Goal: Information Seeking & Learning: Learn about a topic

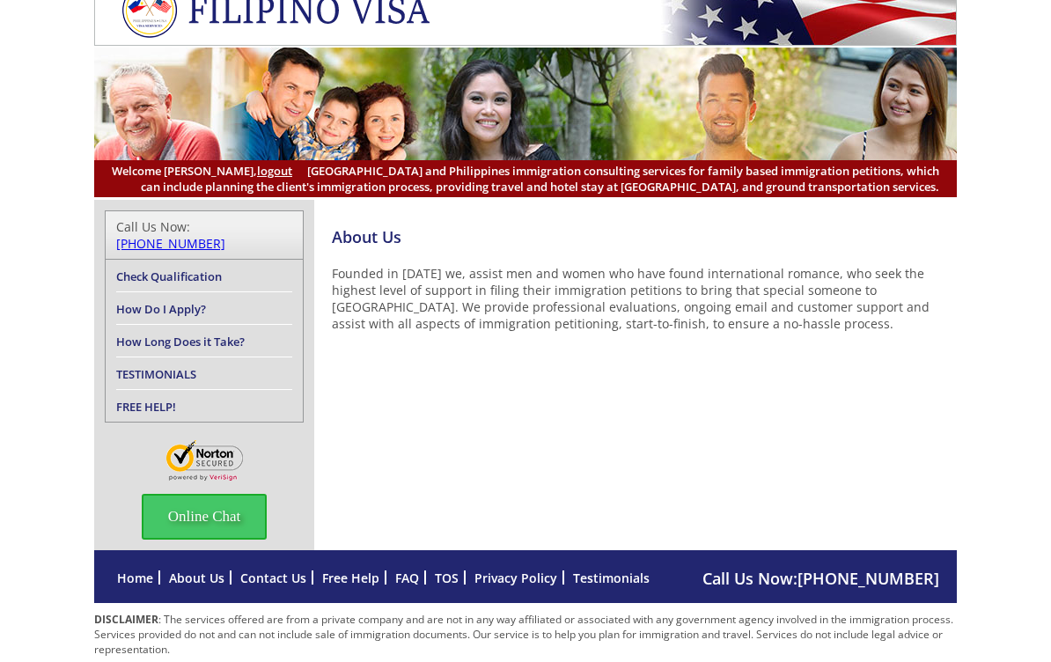
scroll to position [38, 0]
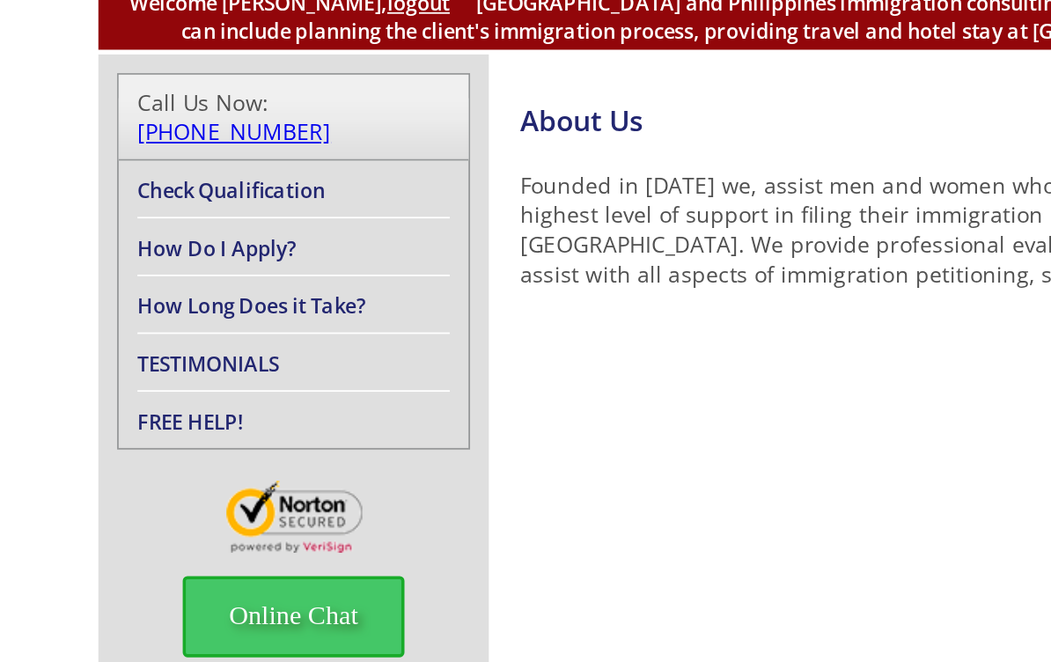
click at [158, 354] on link "TESTIMONIALS" at bounding box center [156, 362] width 80 height 16
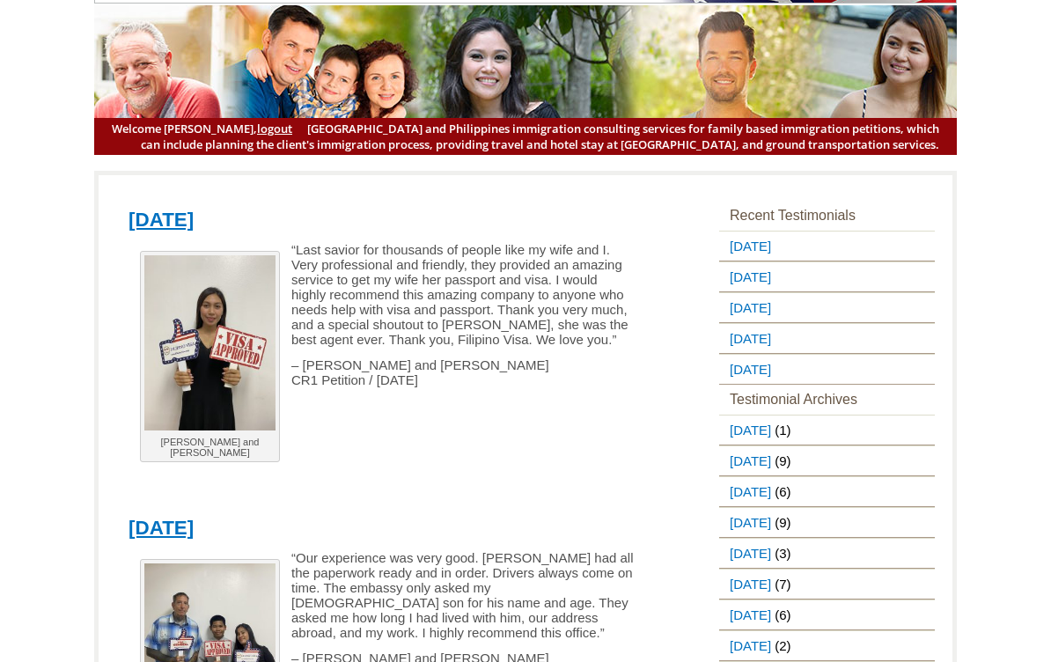
scroll to position [78, 0]
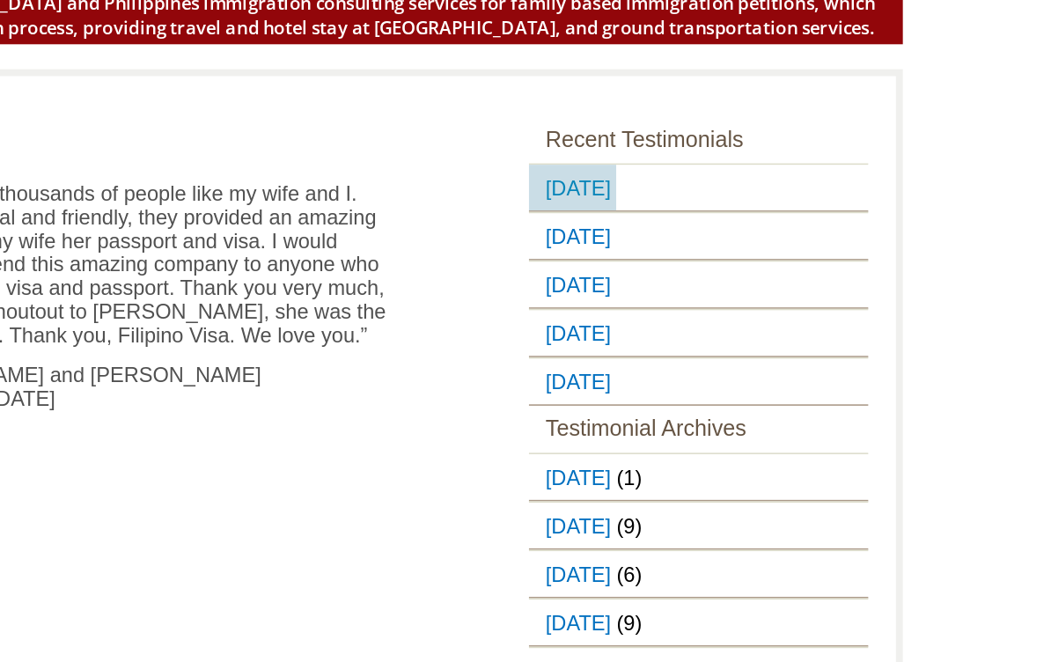
click at [719, 221] on link "[DATE]" at bounding box center [746, 235] width 55 height 29
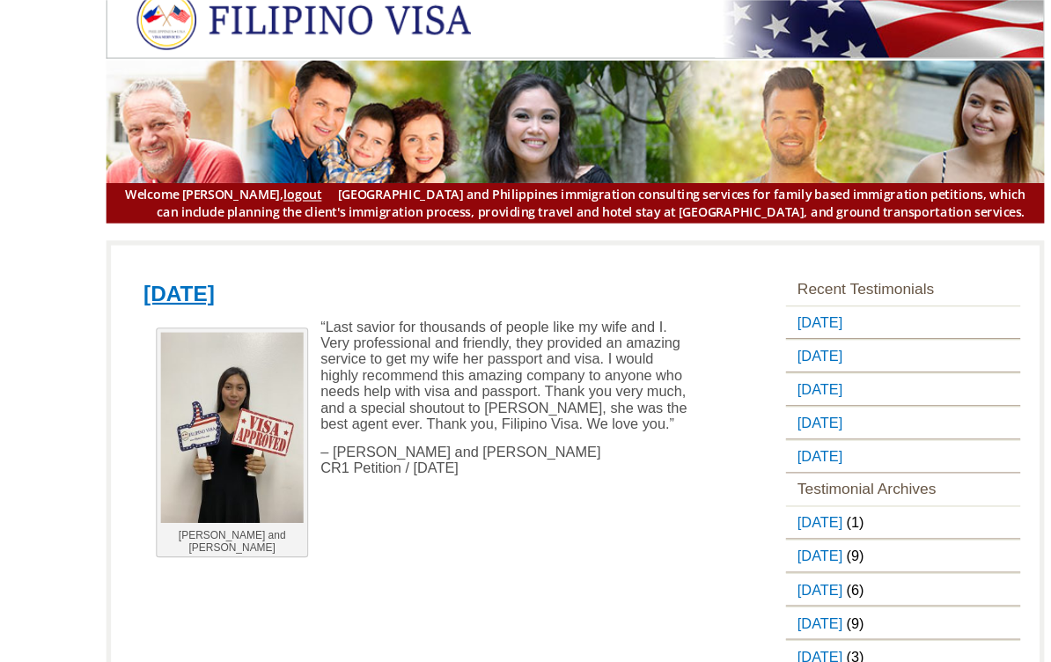
scroll to position [17, 0]
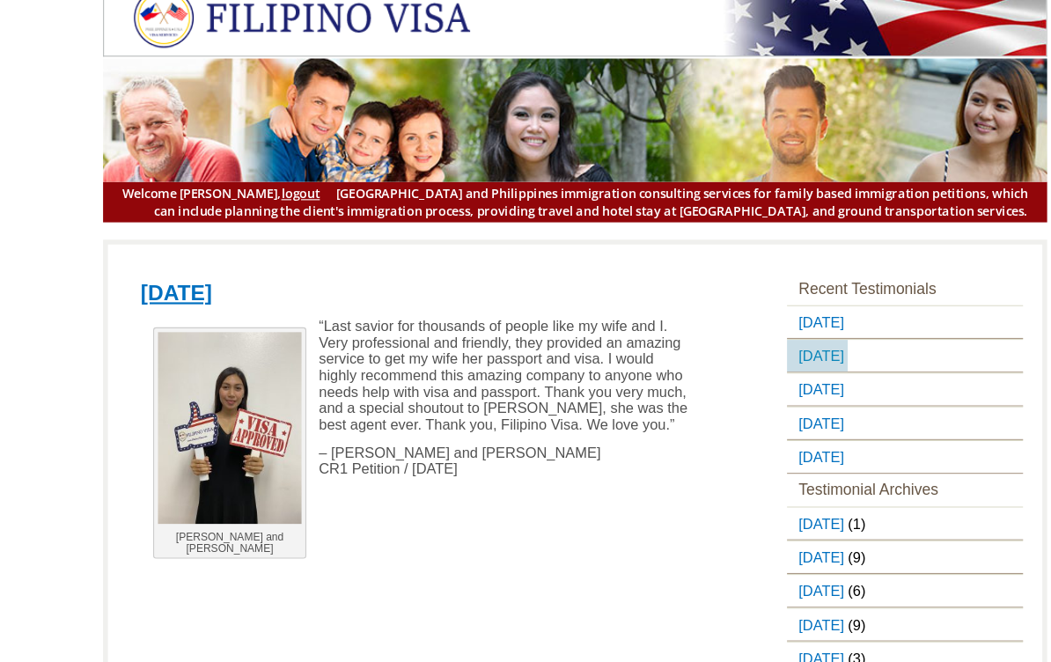
click at [775, 322] on link "[DATE]" at bounding box center [746, 327] width 55 height 29
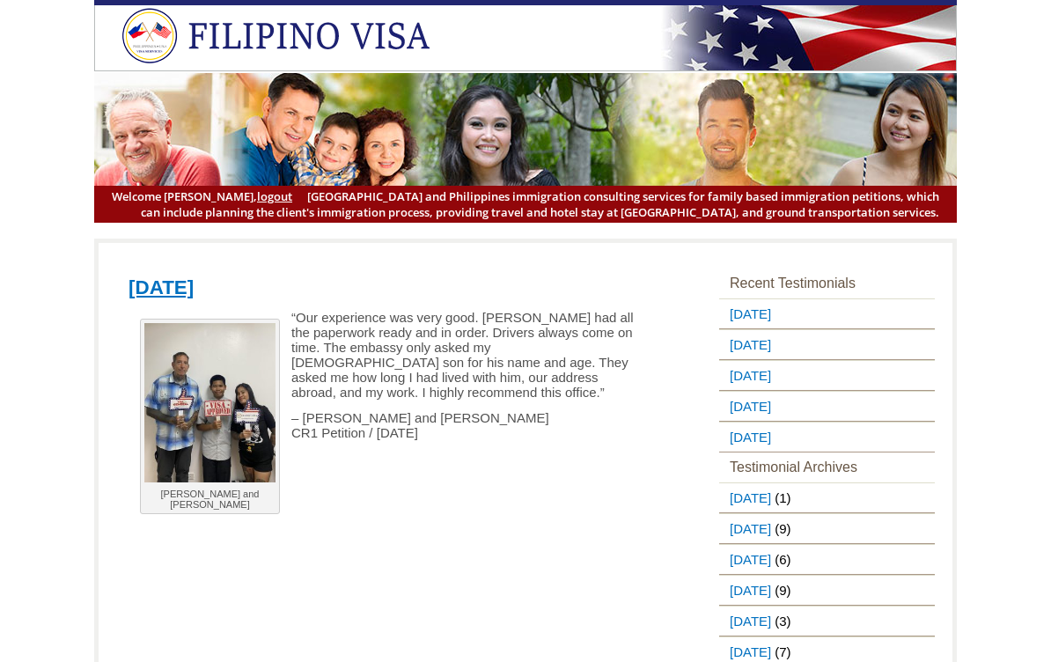
scroll to position [21, 0]
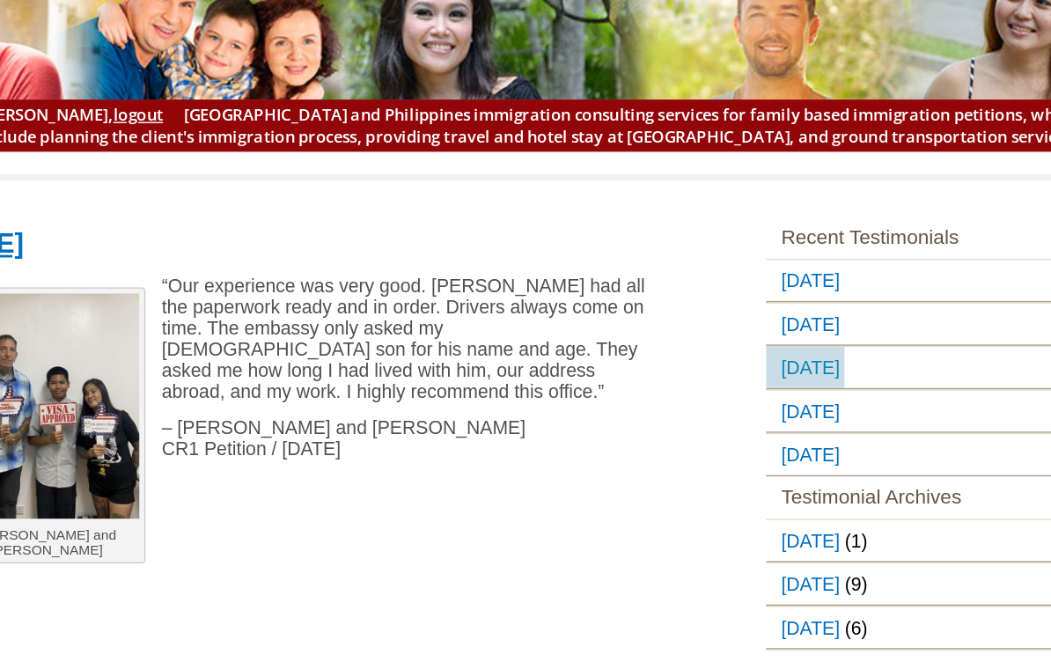
click at [719, 340] on link "[DATE]" at bounding box center [746, 354] width 55 height 29
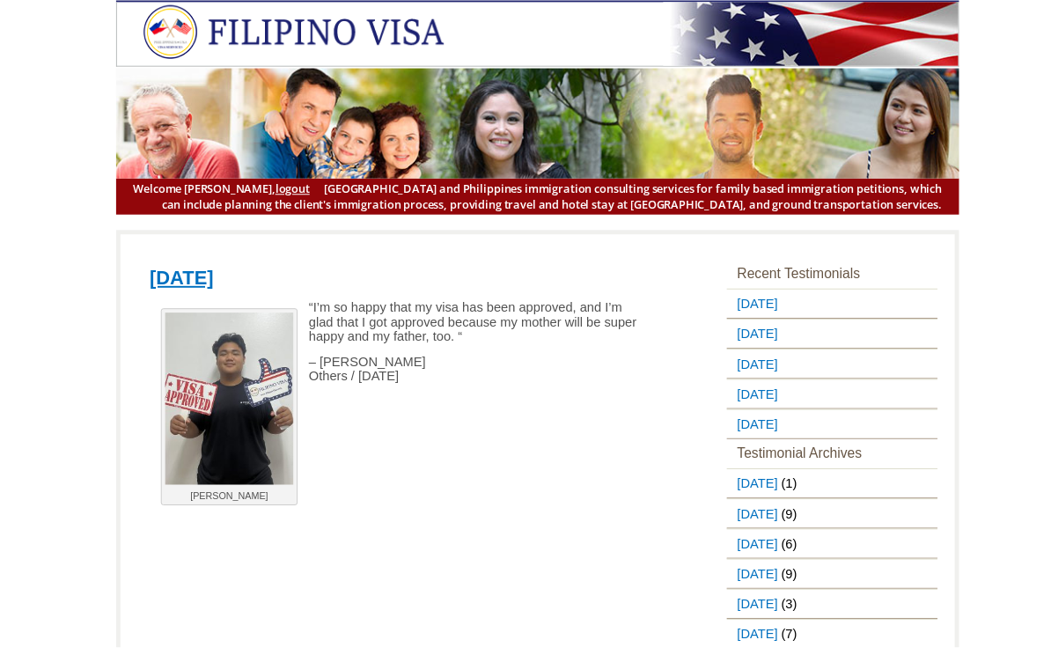
scroll to position [26, 0]
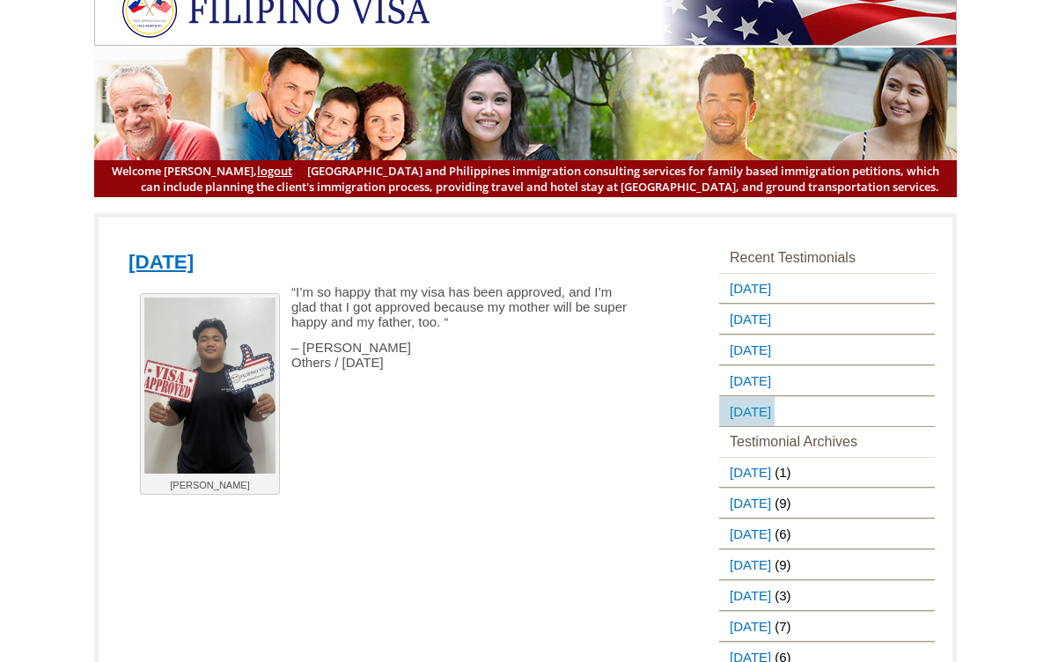
click at [775, 410] on link "[DATE]" at bounding box center [746, 411] width 55 height 29
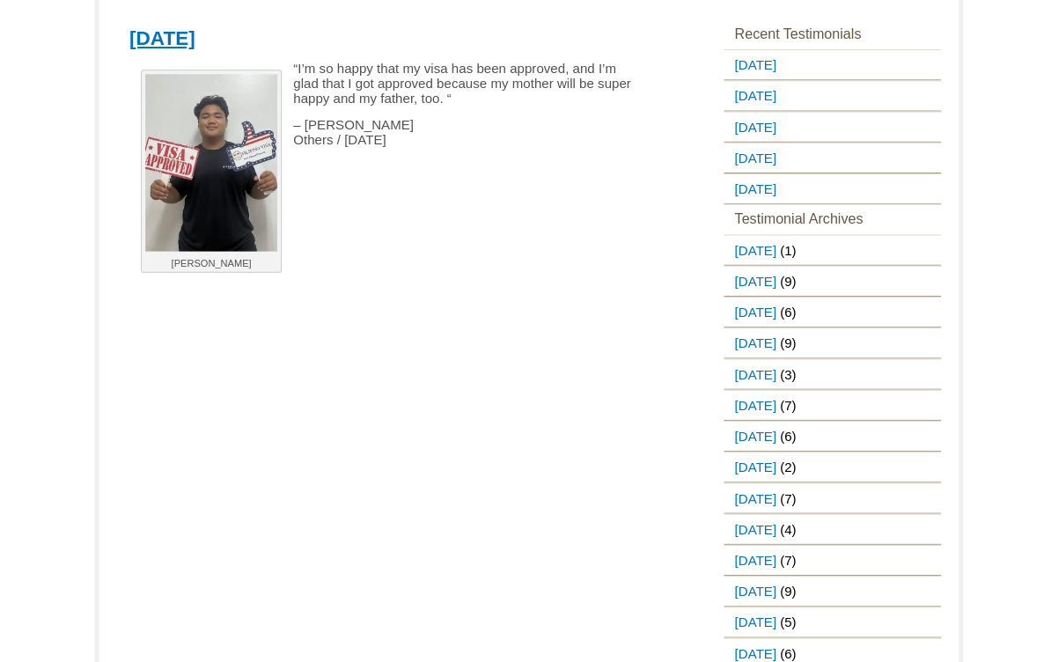
scroll to position [249, 0]
click at [746, 479] on link "[DATE]" at bounding box center [746, 464] width 55 height 29
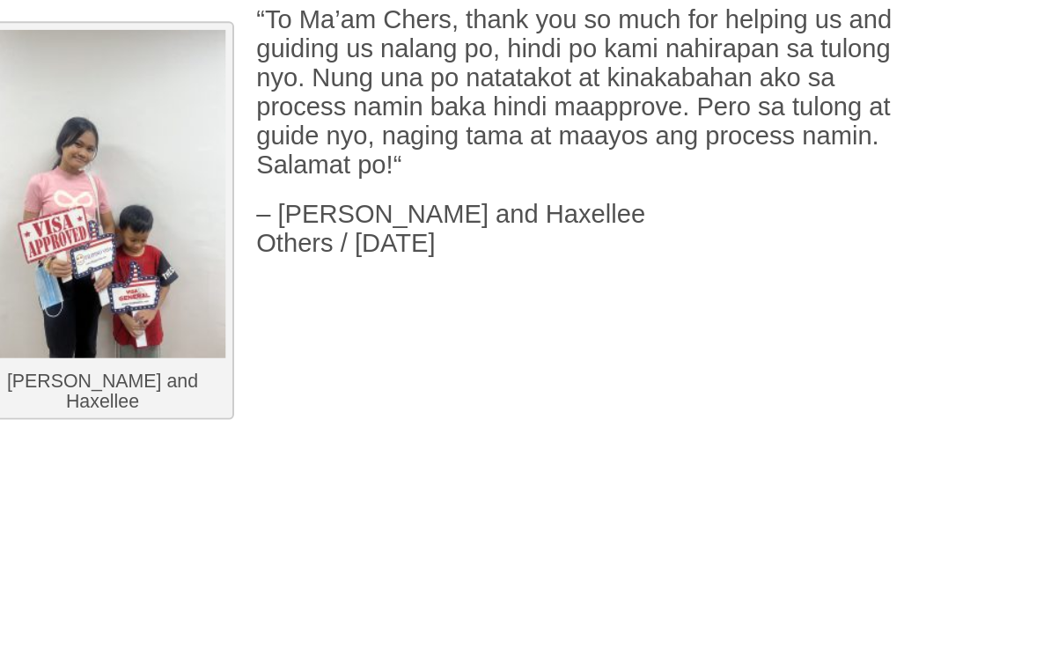
scroll to position [662, 0]
